Goal: Task Accomplishment & Management: Use online tool/utility

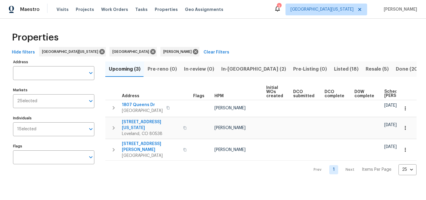
click at [232, 68] on span "In-reno (2)" at bounding box center [253, 69] width 65 height 8
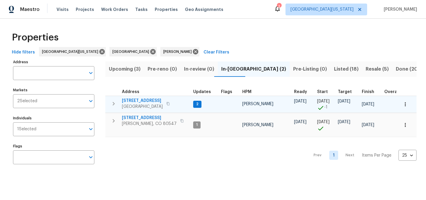
click at [152, 101] on span "354 Saratoga Way" at bounding box center [142, 101] width 41 height 6
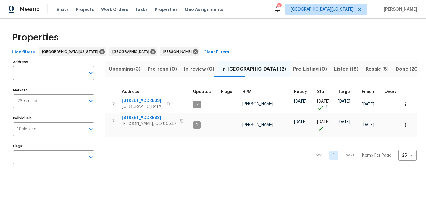
click at [275, 32] on div "Properties" at bounding box center [212, 37] width 407 height 19
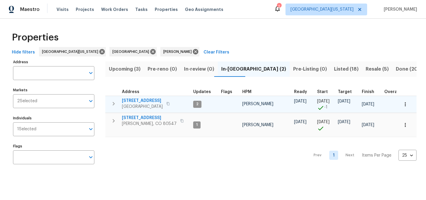
click at [150, 101] on span "354 Saratoga Way" at bounding box center [142, 101] width 41 height 6
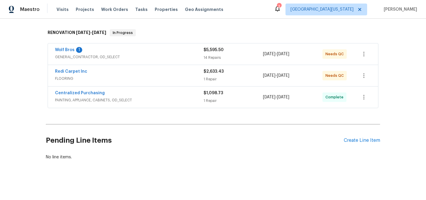
scroll to position [94, 0]
click at [75, 69] on link "Redi Carpet Inc" at bounding box center [71, 71] width 32 height 4
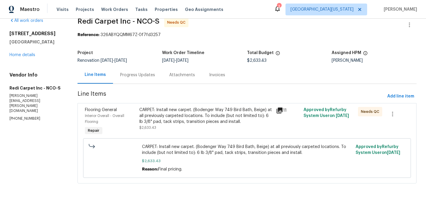
scroll to position [15, 0]
click at [139, 72] on div "Progress Updates" at bounding box center [137, 75] width 35 height 6
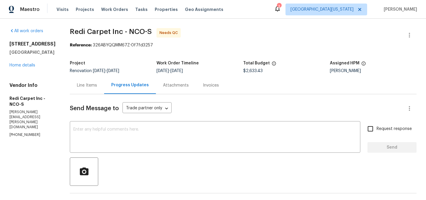
click at [97, 87] on div "Line Items" at bounding box center [87, 86] width 20 height 6
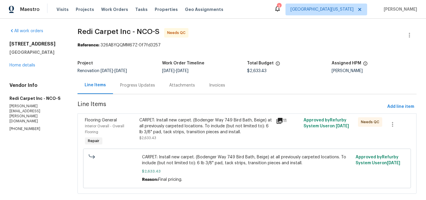
click at [178, 136] on div "CARPET: Install new carpet. (Bodenger Way 749 Bird Bath, Beige) at all previous…" at bounding box center [205, 129] width 133 height 24
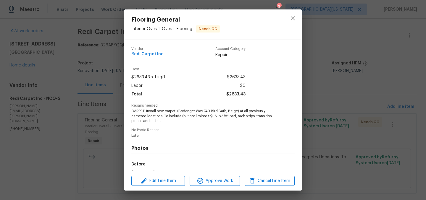
scroll to position [67, 0]
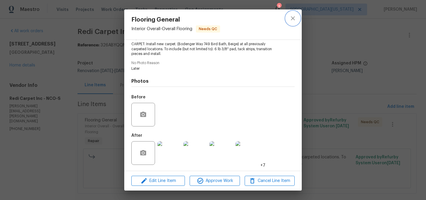
click at [294, 19] on icon "close" at bounding box center [292, 18] width 7 height 7
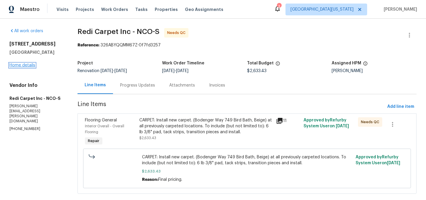
click at [21, 65] on link "Home details" at bounding box center [22, 65] width 26 height 4
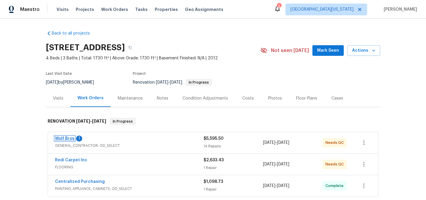
click at [61, 139] on link "Wolf Bros" at bounding box center [65, 139] width 20 height 4
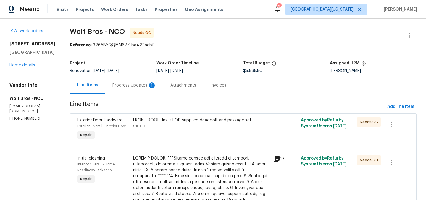
click at [128, 87] on div "Progress Updates 1" at bounding box center [134, 86] width 44 height 6
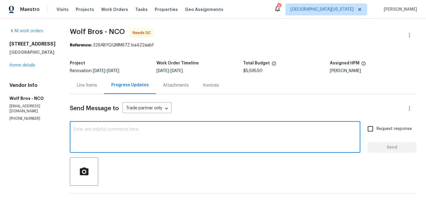
click at [181, 139] on textarea at bounding box center [215, 138] width 284 height 21
type textarea "TY!"
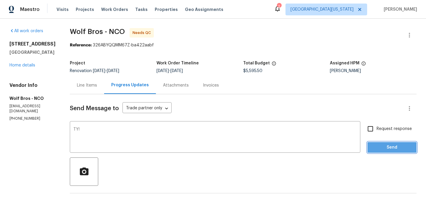
click at [375, 149] on span "Send" at bounding box center [392, 147] width 40 height 7
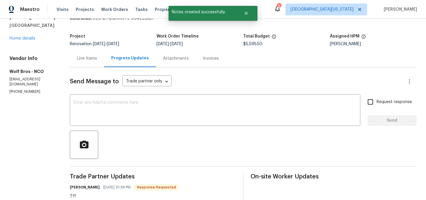
scroll to position [183, 0]
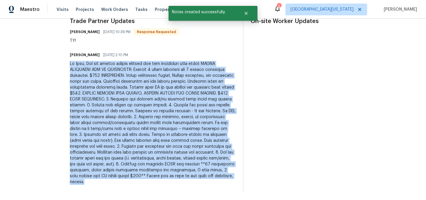
drag, startPoint x: 63, startPoint y: 63, endPoint x: 161, endPoint y: 178, distance: 150.7
click at [161, 178] on div "All work orders 354 Saratoga Way Windsor, CO 80550 Home details Vendor Info Wol…" at bounding box center [213, 19] width 426 height 366
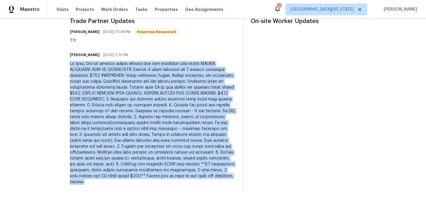
copy div "Hi John, Can you please revise pricing for the following line items: SMOKE DETE…"
click at [186, 132] on div at bounding box center [153, 123] width 166 height 124
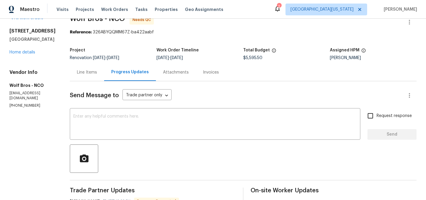
scroll to position [0, 0]
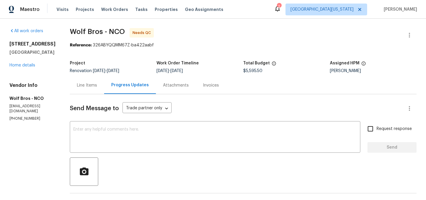
click at [83, 85] on div "Line Items" at bounding box center [87, 86] width 20 height 6
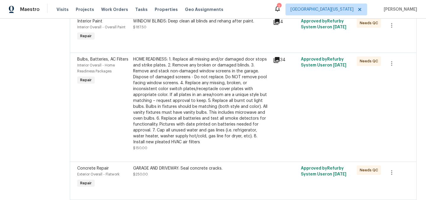
scroll to position [843, 0]
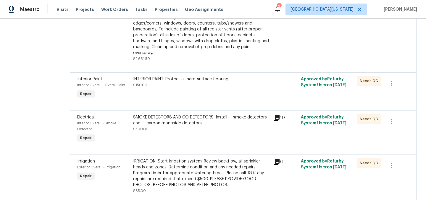
click at [207, 115] on div "SMOKE DETECTORS AND CO DETECTORS: Install __ smoke detectors and __ carbon mono…" at bounding box center [201, 124] width 136 height 18
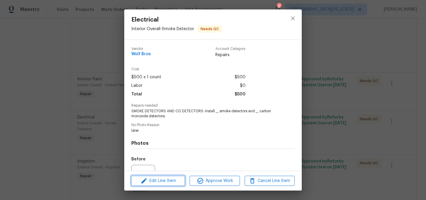
click at [176, 180] on span "Edit Line Item" at bounding box center [158, 181] width 50 height 7
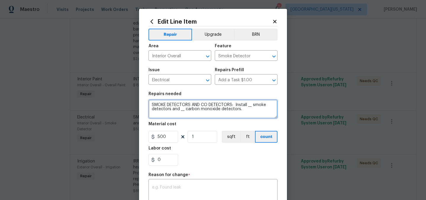
click at [210, 112] on textarea "SMOKE DETECTORS AND CO DETECTORS: Install __ smoke detectors and __ carbon mono…" at bounding box center [213, 109] width 129 height 19
paste textarea "Install 7 smoke detectors and 3 carbon monoxide detectors. $550"
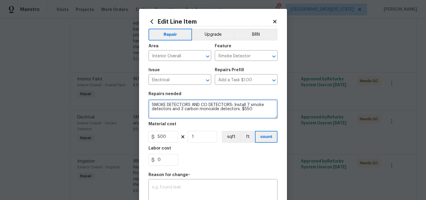
type textarea "SMOKE DETECTORS AND CO DETECTORS: Install 7 smoke detectors and 3 carbon monoxi…"
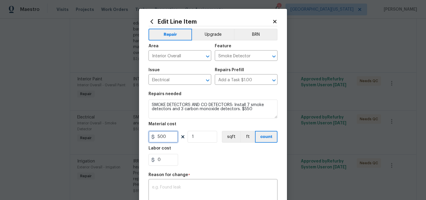
click at [166, 142] on input "500" at bounding box center [164, 137] width 30 height 12
click at [166, 141] on input "500" at bounding box center [164, 137] width 30 height 12
click at [166, 140] on input "500" at bounding box center [164, 137] width 30 height 12
click at [164, 138] on input "500" at bounding box center [164, 137] width 30 height 12
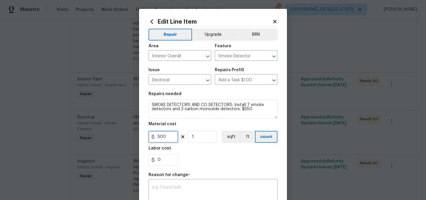
click at [164, 138] on input "500" at bounding box center [164, 137] width 30 height 12
type input "55"
click at [200, 139] on input "1" at bounding box center [203, 137] width 30 height 12
type input "10"
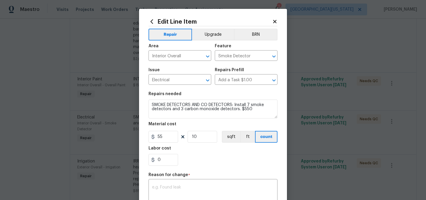
click at [212, 151] on div "Labor cost" at bounding box center [213, 150] width 129 height 8
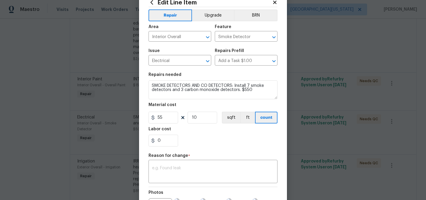
scroll to position [23, 0]
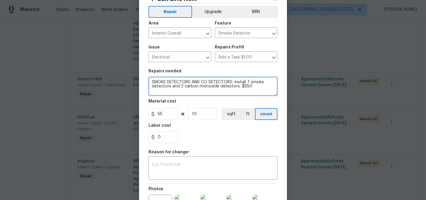
drag, startPoint x: 237, startPoint y: 86, endPoint x: 272, endPoint y: 92, distance: 35.7
click at [272, 92] on textarea "SMOKE DETECTORS AND CO DETECTORS: Install 7 smoke detectors and 3 carbon monoxi…" at bounding box center [213, 86] width 129 height 19
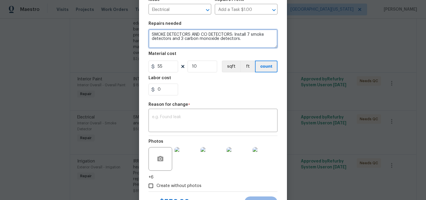
scroll to position [97, 0]
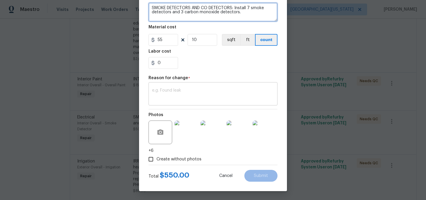
type textarea "SMOKE DETECTORS AND CO DETECTORS: Install 7 smoke detectors and 3 carbon monoxi…"
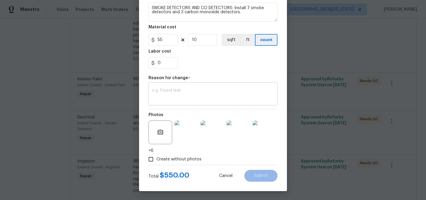
click at [232, 89] on textarea at bounding box center [213, 94] width 122 height 12
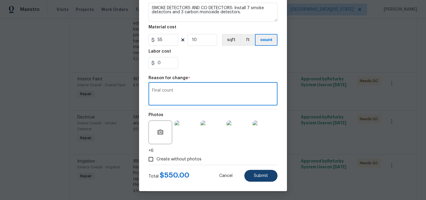
type textarea "Final count"
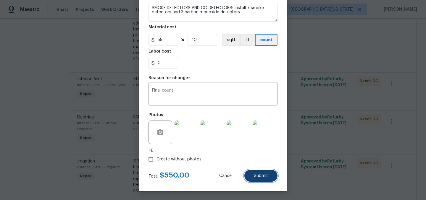
click at [258, 176] on span "Submit" at bounding box center [261, 176] width 14 height 4
type textarea "SMOKE DETECTORS AND CO DETECTORS: Install __ smoke detectors and __ carbon mono…"
type input "500"
type input "1"
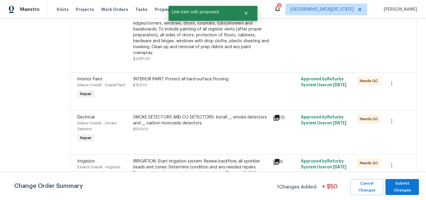
scroll to position [0, 0]
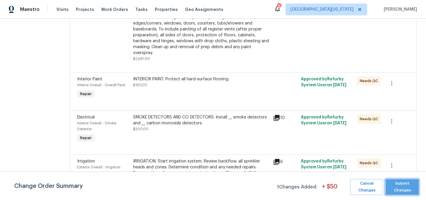
click at [397, 186] on span "Submit Changes" at bounding box center [403, 188] width 28 height 14
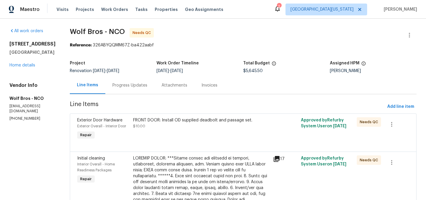
scroll to position [912, 0]
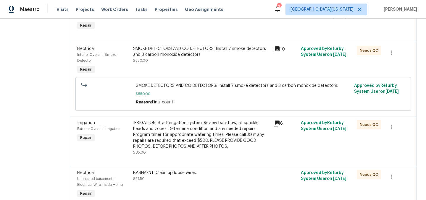
click at [207, 120] on div "IRRIGATION: Start irrigation system. Review backflow, all sprinkler heads and z…" at bounding box center [201, 135] width 136 height 30
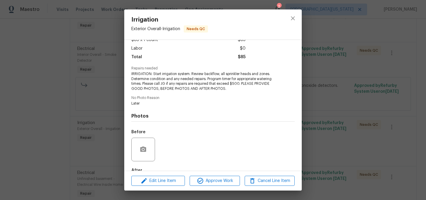
scroll to position [72, 0]
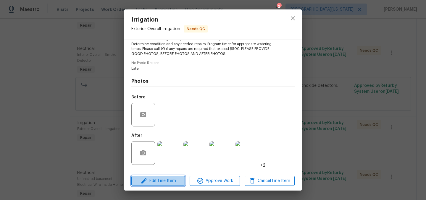
click at [171, 177] on button "Edit Line Item" at bounding box center [158, 181] width 54 height 10
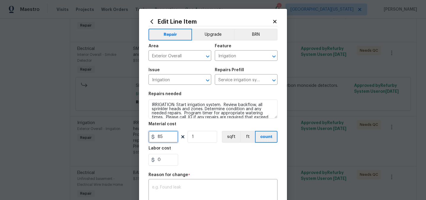
click at [168, 138] on input "85" at bounding box center [164, 137] width 30 height 12
type input "160"
click at [218, 148] on section "Repairs needed IRRIGATION: Start irrigation system. Review backflow, all sprink…" at bounding box center [213, 128] width 129 height 81
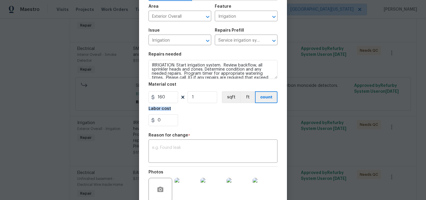
scroll to position [97, 0]
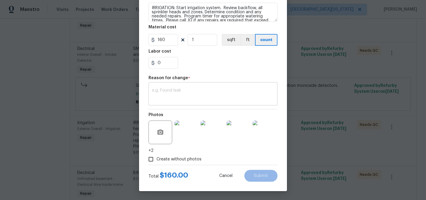
click at [226, 87] on div "x ​" at bounding box center [213, 95] width 129 height 22
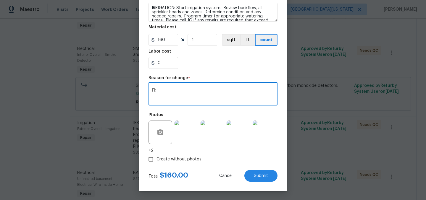
type textarea "F"
type textarea "Final pricing"
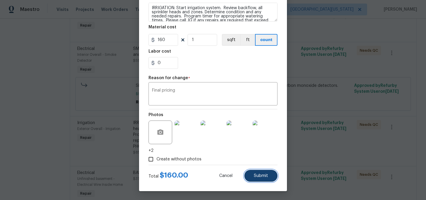
click at [261, 176] on span "Submit" at bounding box center [261, 176] width 14 height 4
type input "85"
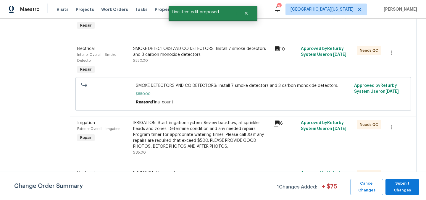
scroll to position [0, 0]
click at [400, 189] on span "Submit Changes" at bounding box center [403, 188] width 28 height 14
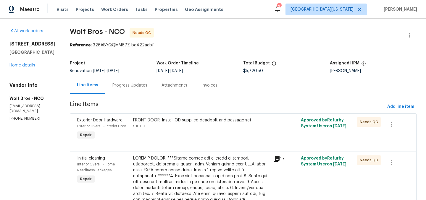
scroll to position [371, 0]
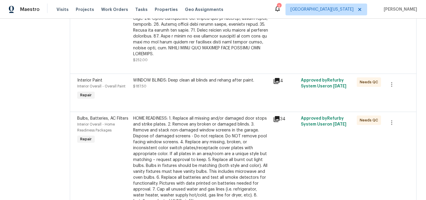
click at [176, 131] on div "HOME READINESS: 1. Replace all missing and/or damaged door stops and strike pla…" at bounding box center [201, 160] width 136 height 89
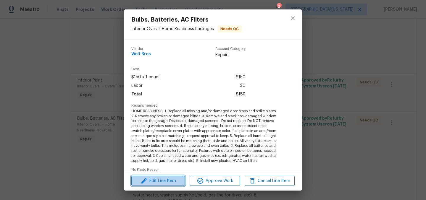
click at [166, 181] on span "Edit Line Item" at bounding box center [158, 181] width 50 height 7
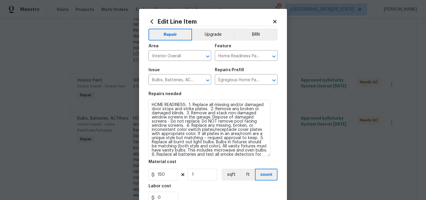
drag, startPoint x: 274, startPoint y: 117, endPoint x: 267, endPoint y: 154, distance: 38.5
click at [267, 154] on textarea "HOME READINESS: 1. Replace all missing and/or damaged door stops and strike pla…" at bounding box center [210, 128] width 122 height 57
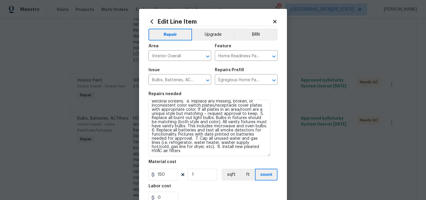
scroll to position [135, 0]
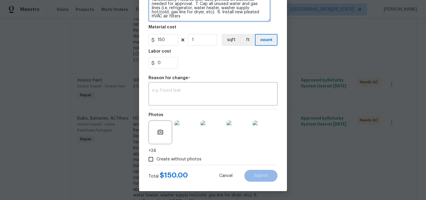
paste textarea "*65 lightbulbs replaced, water heater drainage removable cap installed, 2 door …"
type textarea "HOME READINESS: 1. Replace all missing and/or damaged door stops and strike pla…"
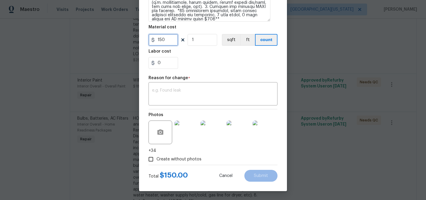
click at [167, 41] on input "150" at bounding box center [164, 40] width 30 height 12
type input "365"
drag, startPoint x: 176, startPoint y: 95, endPoint x: 180, endPoint y: 96, distance: 3.9
click at [176, 95] on textarea at bounding box center [213, 94] width 122 height 12
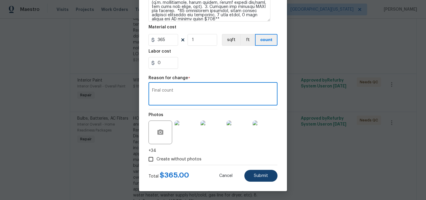
type textarea "Final count"
click at [246, 175] on button "Submit" at bounding box center [260, 176] width 33 height 12
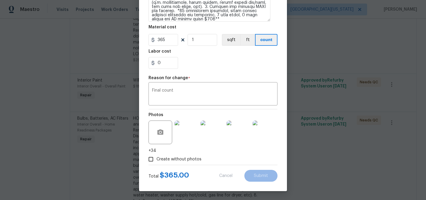
type textarea "HOME READINESS: 1. Replace all missing and/or damaged door stops and strike pla…"
type input "150"
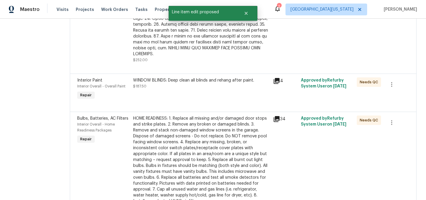
scroll to position [0, 0]
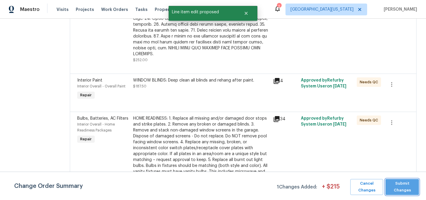
click at [408, 181] on span "Submit Changes" at bounding box center [403, 188] width 28 height 14
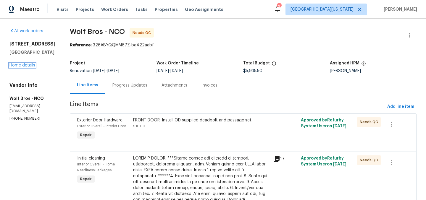
click at [30, 67] on link "Home details" at bounding box center [22, 65] width 26 height 4
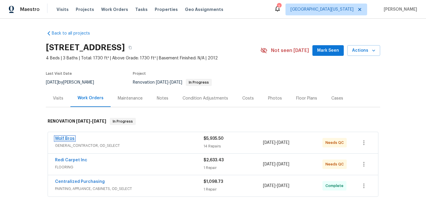
click at [59, 137] on link "Wolf Bros" at bounding box center [65, 139] width 20 height 4
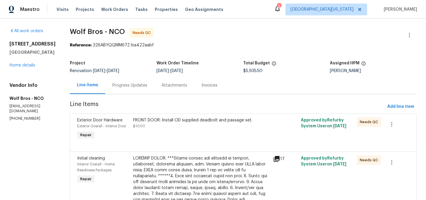
click at [136, 86] on div "Progress Updates" at bounding box center [129, 86] width 35 height 6
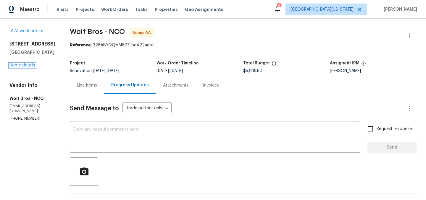
click at [21, 67] on link "Home details" at bounding box center [22, 65] width 26 height 4
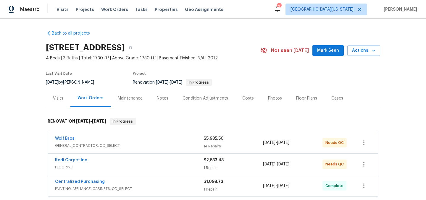
click at [239, 40] on div "[STREET_ADDRESS]" at bounding box center [153, 47] width 215 height 15
click at [250, 100] on div "Costs" at bounding box center [248, 98] width 26 height 17
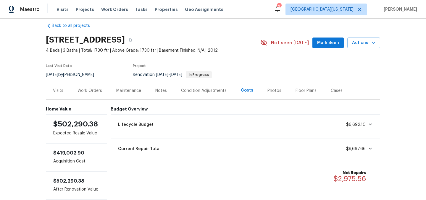
scroll to position [21, 0]
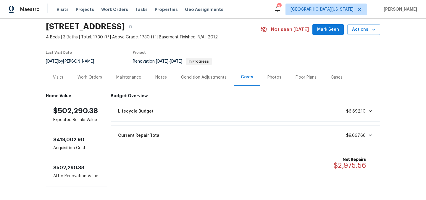
click at [87, 78] on div "Work Orders" at bounding box center [90, 78] width 25 height 6
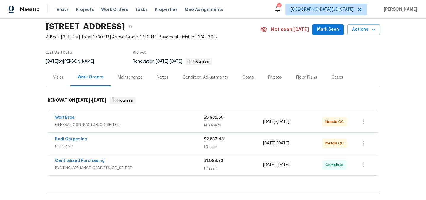
click at [57, 79] on div "Visits" at bounding box center [58, 78] width 10 height 6
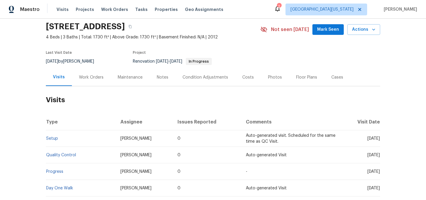
click at [157, 77] on div "Notes" at bounding box center [163, 78] width 12 height 6
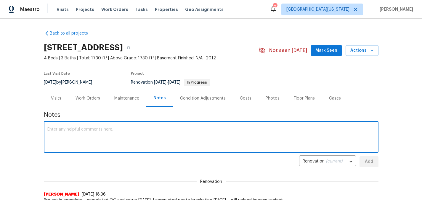
click at [141, 136] on textarea at bounding box center [210, 138] width 327 height 21
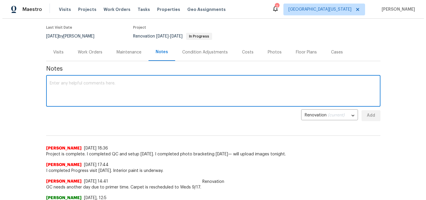
scroll to position [46, 0]
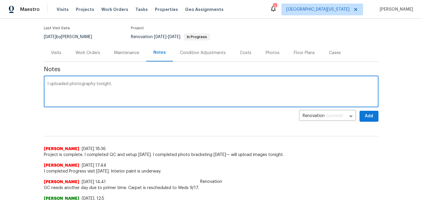
type textarea "I uploaded photography tonight."
click at [367, 118] on span "Add" at bounding box center [368, 116] width 9 height 7
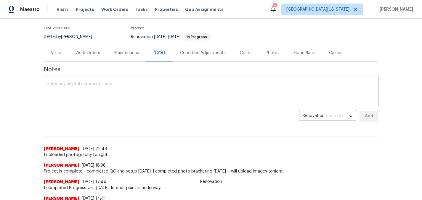
click at [89, 53] on div "Work Orders" at bounding box center [87, 53] width 25 height 6
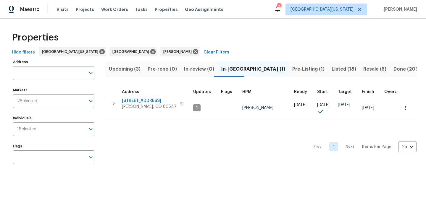
click at [292, 70] on span "Pre-Listing (1)" at bounding box center [308, 69] width 32 height 8
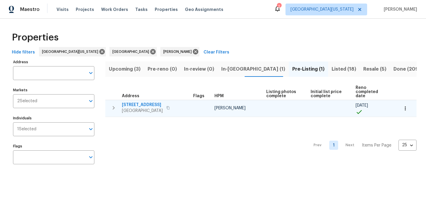
click at [141, 102] on span "354 Saratoga Way" at bounding box center [142, 105] width 41 height 6
click at [142, 102] on span "354 Saratoga Way" at bounding box center [142, 105] width 41 height 6
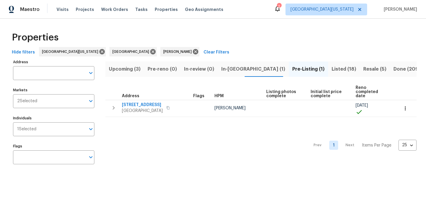
click at [204, 53] on div "Hide filters Northern Colorado Denver John Gonzalez Clear Filters" at bounding box center [212, 52] width 407 height 11
click at [227, 70] on span "In-reno (1)" at bounding box center [253, 69] width 64 height 8
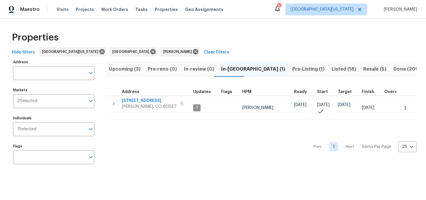
click at [241, 34] on div "Properties" at bounding box center [212, 37] width 407 height 19
click at [136, 70] on span "Upcoming (3)" at bounding box center [125, 69] width 32 height 8
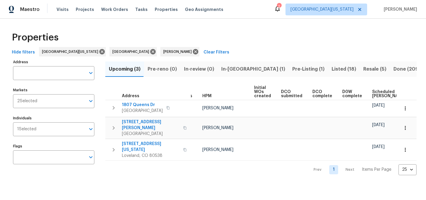
scroll to position [0, 15]
click at [373, 94] on span "Scheduled COE" at bounding box center [385, 94] width 33 height 8
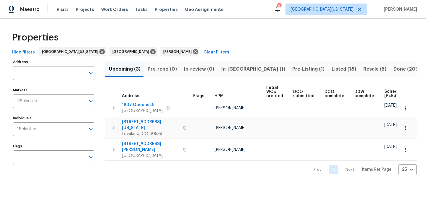
click at [276, 41] on div "Properties" at bounding box center [212, 37] width 407 height 19
click at [61, 9] on span "Visits" at bounding box center [63, 10] width 12 height 6
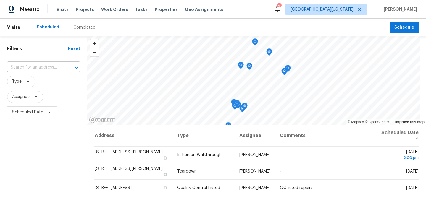
click at [46, 69] on input "text" at bounding box center [35, 67] width 57 height 9
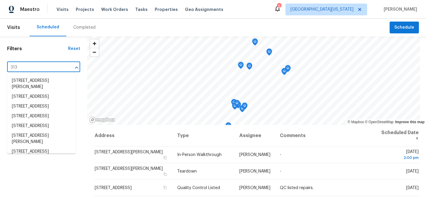
type input "3138"
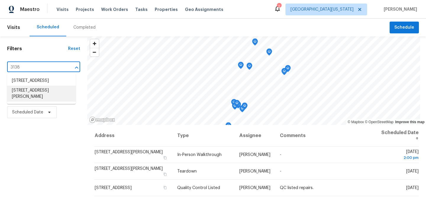
click at [43, 101] on li "3138 Booth Falls Dr, Loveland, CO 80538" at bounding box center [41, 94] width 69 height 16
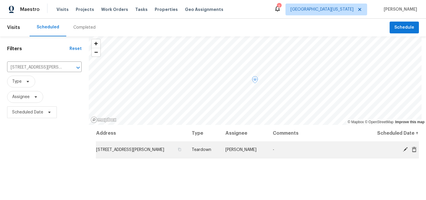
click at [403, 151] on icon at bounding box center [405, 149] width 5 height 5
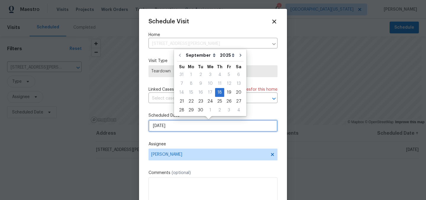
click at [185, 126] on input "[DATE]" at bounding box center [213, 126] width 129 height 12
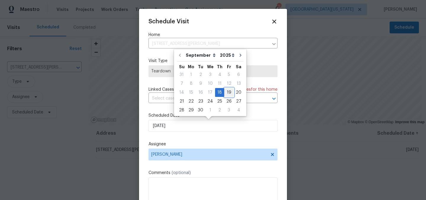
click at [225, 94] on div "19" at bounding box center [228, 92] width 9 height 8
type input "9/19/2025"
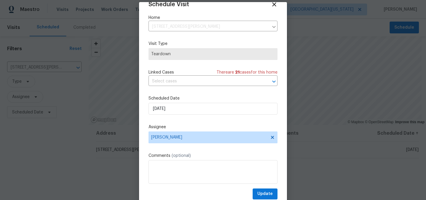
scroll to position [25, 0]
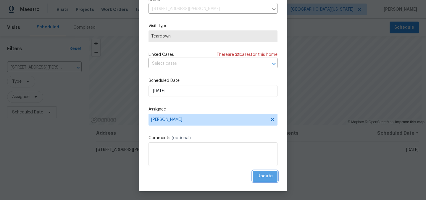
click at [260, 176] on span "Update" at bounding box center [264, 176] width 15 height 7
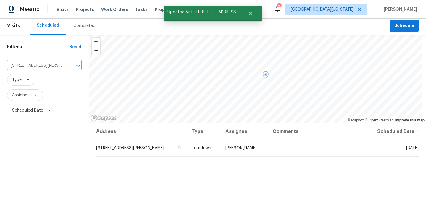
scroll to position [0, 0]
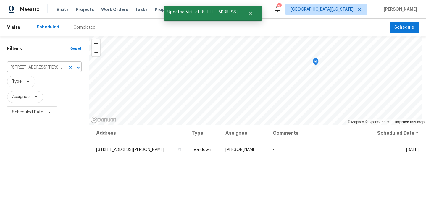
click at [70, 67] on icon "Clear" at bounding box center [70, 68] width 6 height 6
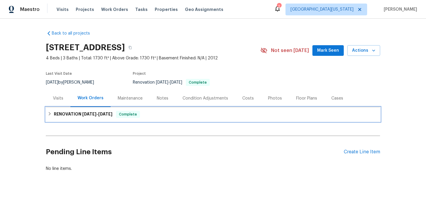
click at [88, 113] on span "[DATE]" at bounding box center [89, 114] width 14 height 4
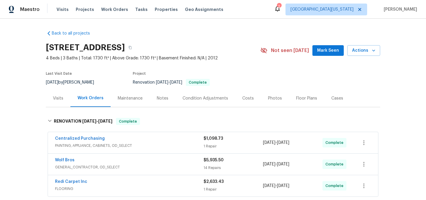
click at [268, 97] on div "Photos" at bounding box center [275, 99] width 14 height 6
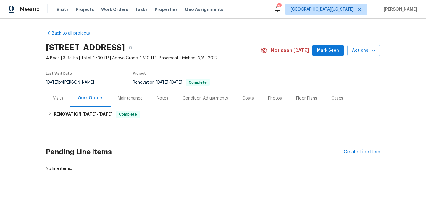
click at [244, 99] on div "Costs" at bounding box center [248, 99] width 12 height 6
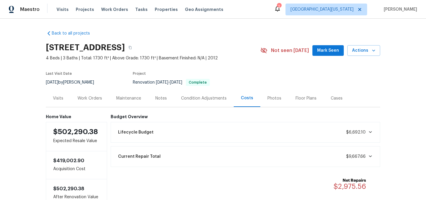
click at [83, 98] on div "Work Orders" at bounding box center [90, 99] width 25 height 6
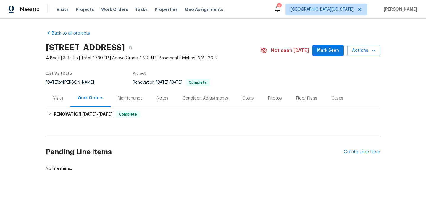
click at [244, 66] on section "[STREET_ADDRESS] 4 Beds | 3 Baths | Total: 1730 ft² | Above Grade: 1730 ft² | B…" at bounding box center [213, 65] width 334 height 50
click at [160, 96] on div "Notes" at bounding box center [163, 99] width 12 height 6
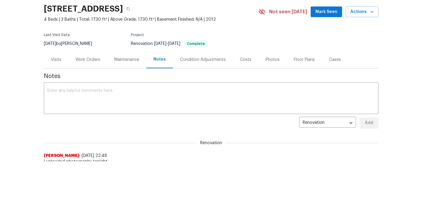
scroll to position [51, 0]
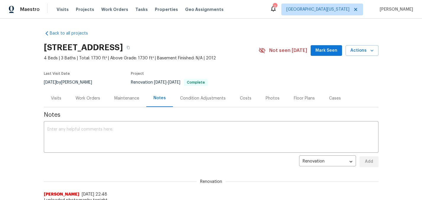
click at [240, 100] on div "Costs" at bounding box center [246, 99] width 12 height 6
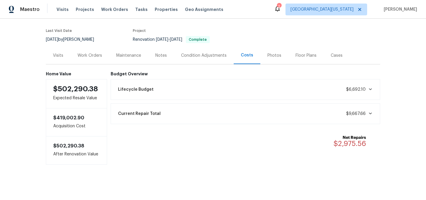
scroll to position [48, 0]
click at [49, 51] on div "Visits" at bounding box center [58, 55] width 25 height 17
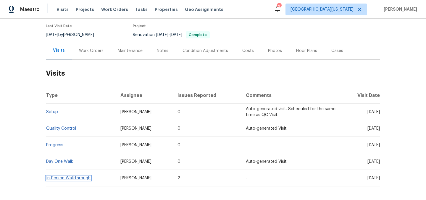
click at [73, 180] on link "In-Person Walkthrough" at bounding box center [68, 178] width 44 height 4
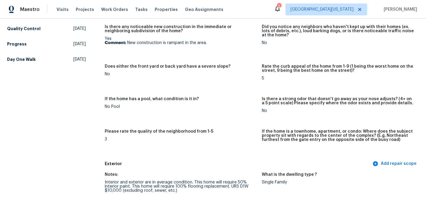
scroll to position [63, 0]
